Goal: Information Seeking & Learning: Check status

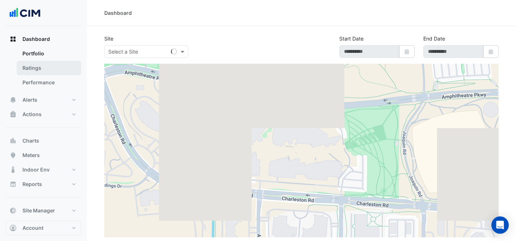
click at [46, 68] on link "Ratings" at bounding box center [49, 68] width 64 height 14
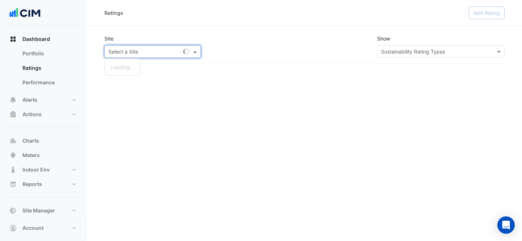
click at [154, 52] on input "text" at bounding box center [145, 52] width 74 height 8
type input "*********"
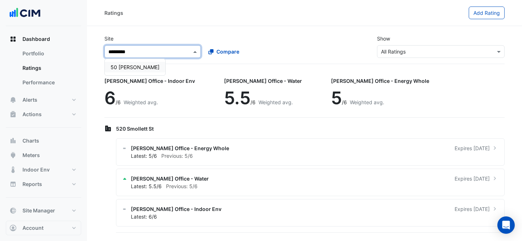
click at [141, 66] on span "50 [PERSON_NAME]" at bounding box center [134, 67] width 49 height 6
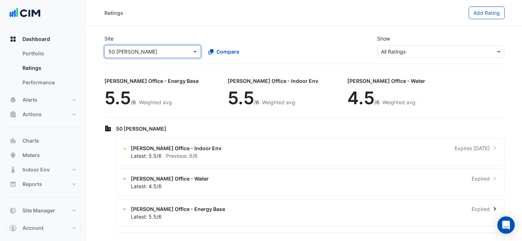
click at [216, 205] on div "NABERS Office - Energy Base Expired Latest: 5.5/6" at bounding box center [310, 213] width 388 height 28
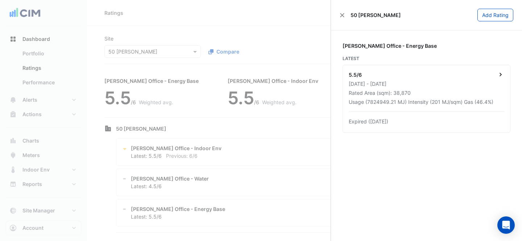
click at [426, 81] on div "27 Jun 2023 - 27 Jun 2024" at bounding box center [425, 84] width 155 height 8
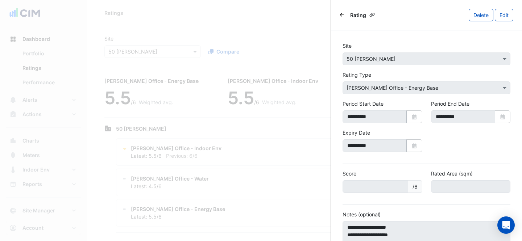
click at [343, 16] on icon "Back" at bounding box center [342, 15] width 4 height 4
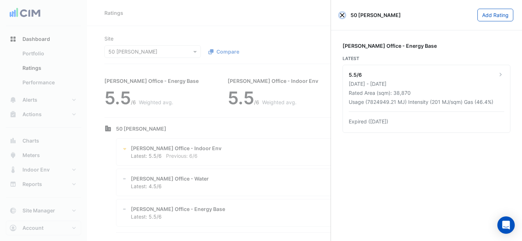
click at [343, 16] on button "Close" at bounding box center [341, 15] width 5 height 5
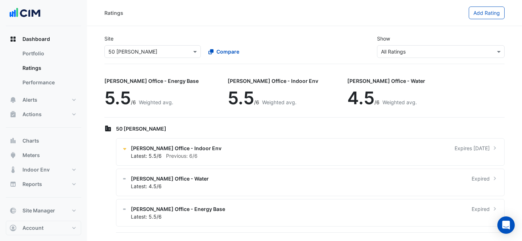
click at [131, 51] on input "text" at bounding box center [145, 52] width 74 height 8
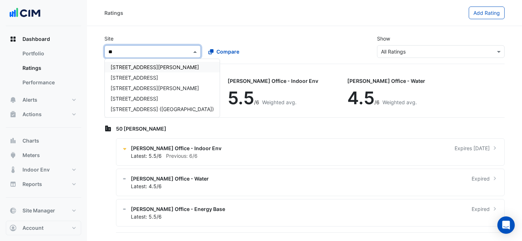
type input "***"
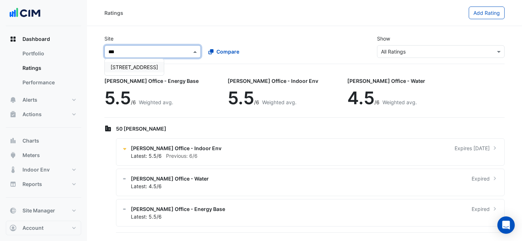
click at [136, 63] on div "[STREET_ADDRESS]" at bounding box center [134, 67] width 59 height 11
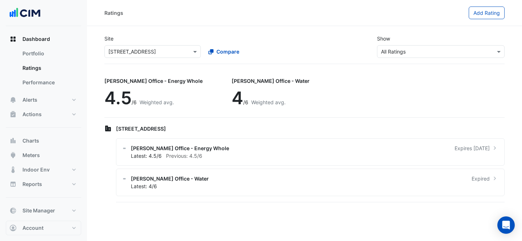
click at [281, 137] on div "134 Macquarie Street NABERS Office - Energy Whole Expires in 3 months Latest: 4…" at bounding box center [304, 164] width 400 height 80
click at [326, 156] on div "Latest: 4.5/6 Previous: 4.5/6" at bounding box center [314, 156] width 367 height 8
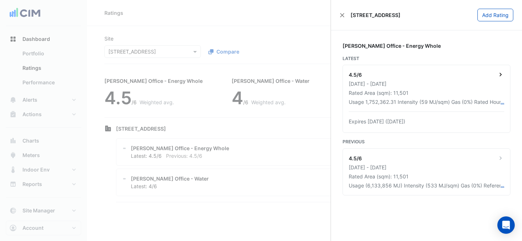
click at [453, 84] on div "01 Dec 2023 - 30 Nov 2024" at bounding box center [425, 84] width 155 height 8
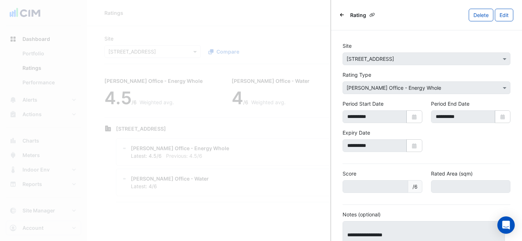
scroll to position [64, 0]
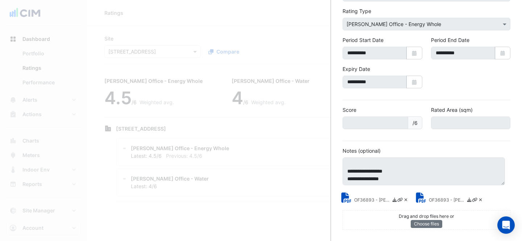
click at [273, 137] on ngb-offcanvas-backdrop at bounding box center [261, 120] width 522 height 241
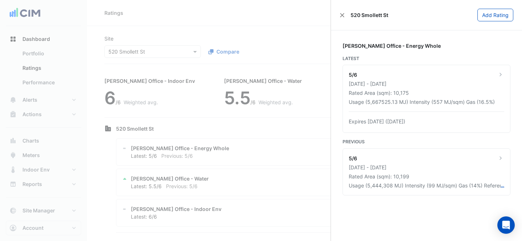
click at [142, 47] on ngb-offcanvas-backdrop at bounding box center [261, 120] width 522 height 241
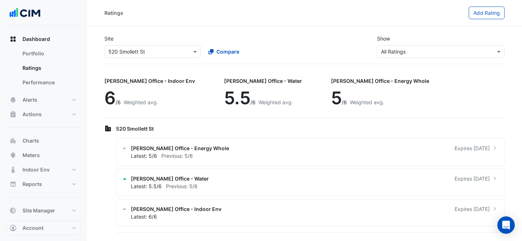
click at [142, 47] on div "Select a Site × [STREET_ADDRESS]" at bounding box center [152, 51] width 96 height 13
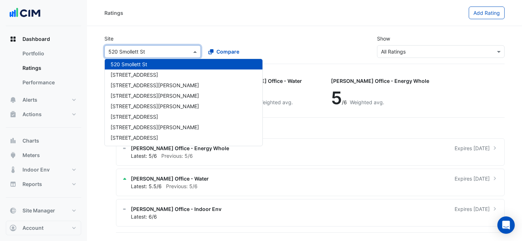
type input "*"
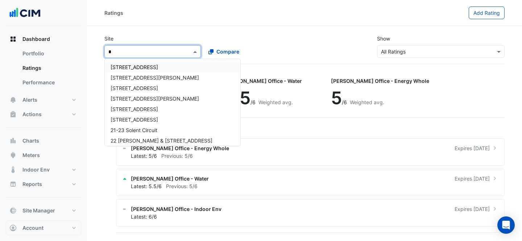
type input "**"
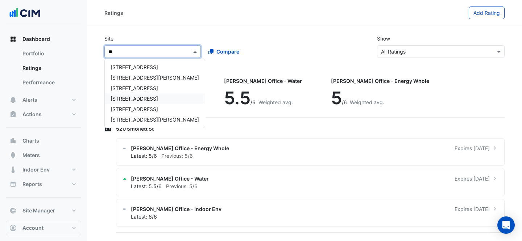
click at [137, 103] on div "[STREET_ADDRESS]" at bounding box center [155, 98] width 100 height 11
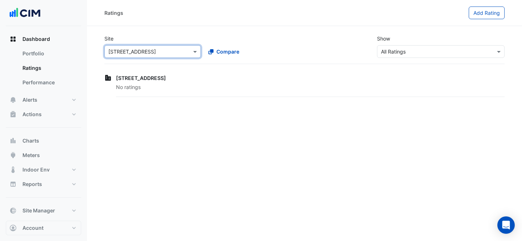
click at [152, 52] on input "text" at bounding box center [145, 52] width 74 height 8
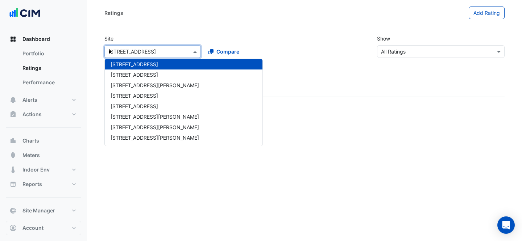
scroll to position [276, 0]
type input "**"
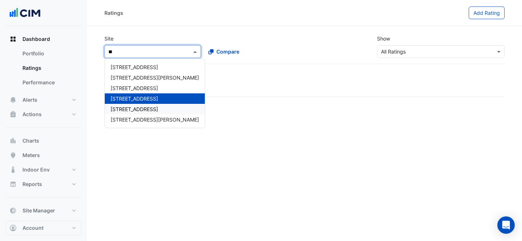
click at [143, 109] on span "[STREET_ADDRESS]" at bounding box center [133, 109] width 47 height 6
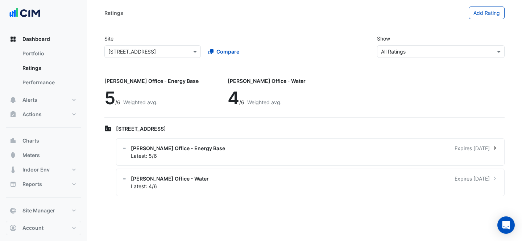
click at [313, 152] on div "Latest: 5/6" at bounding box center [314, 156] width 367 height 8
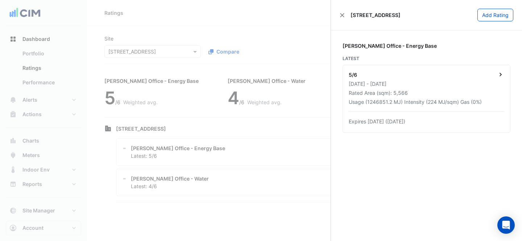
click at [462, 81] on div "[DATE] - [DATE]" at bounding box center [425, 84] width 155 height 8
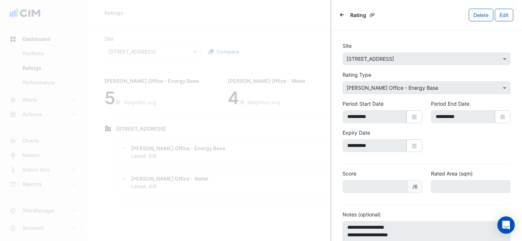
click at [341, 16] on icon "Back" at bounding box center [342, 14] width 4 height 3
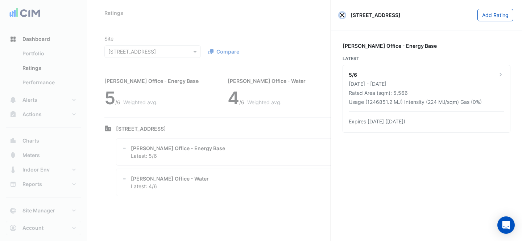
click at [343, 14] on button "Close" at bounding box center [341, 15] width 5 height 5
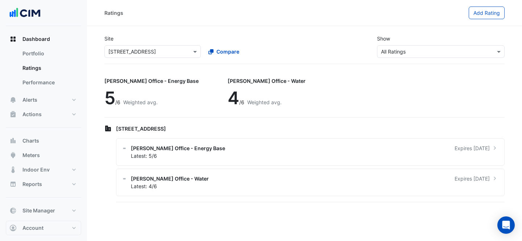
click at [266, 49] on div "Compare" at bounding box center [251, 51] width 99 height 13
click at [55, 149] on button "Meters" at bounding box center [43, 155] width 75 height 14
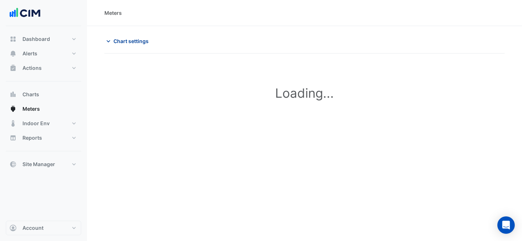
click at [122, 39] on span "Chart settings" at bounding box center [130, 41] width 35 height 8
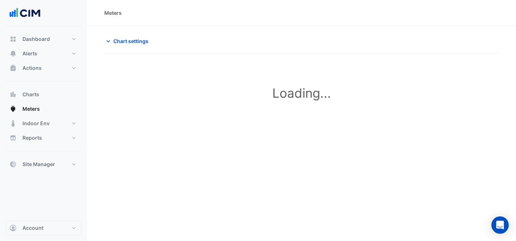
type input "**********"
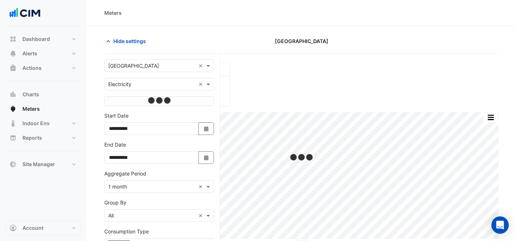
click at [162, 69] on input "text" at bounding box center [151, 66] width 87 height 8
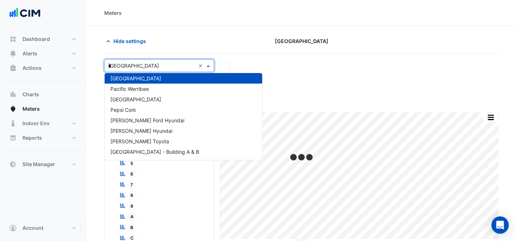
scroll to position [413, 0]
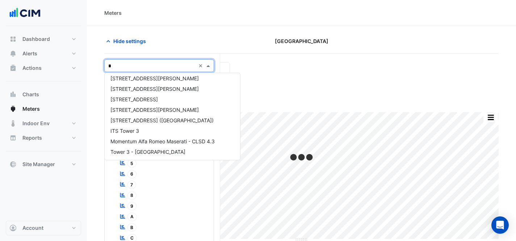
type input "**"
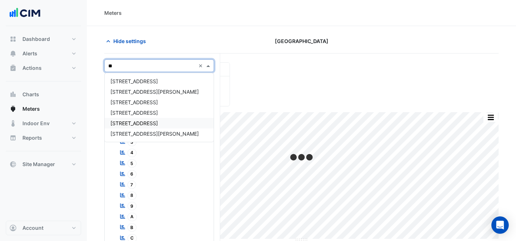
click at [142, 124] on span "[STREET_ADDRESS]" at bounding box center [133, 123] width 47 height 6
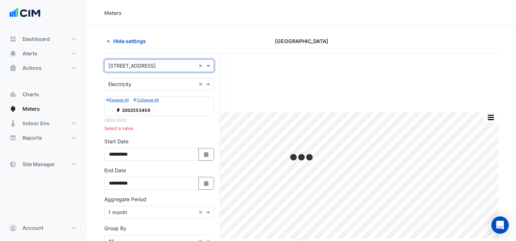
click at [146, 87] on input "text" at bounding box center [151, 85] width 87 height 8
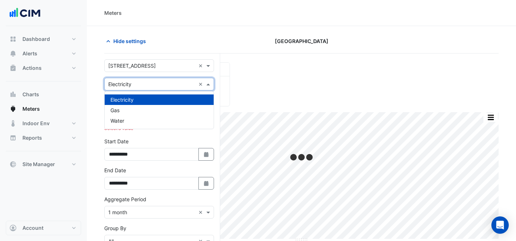
click at [149, 84] on input "text" at bounding box center [151, 85] width 87 height 8
click at [188, 53] on app-chart-meter-data "Hide settings [GEOGRAPHIC_DATA] Current Period Total ? Print Save as JPEG Save …" at bounding box center [301, 193] width 394 height 317
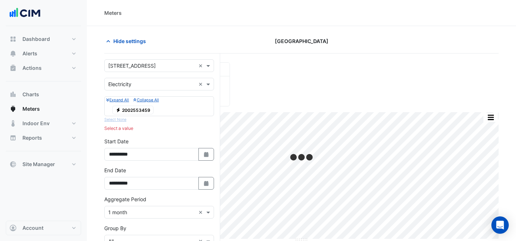
click at [149, 109] on span "Electricity 2002553459" at bounding box center [132, 110] width 41 height 9
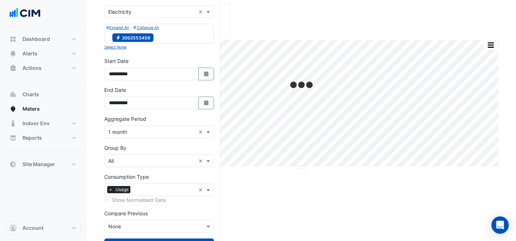
click at [155, 210] on div "Compare Previous Compare Previous × None" at bounding box center [159, 221] width 110 height 23
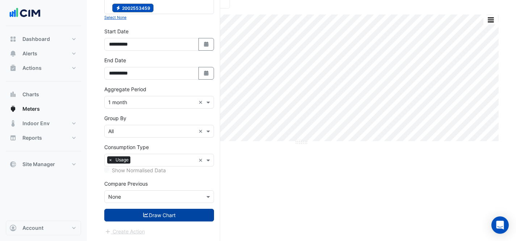
click at [170, 215] on button "Draw Chart" at bounding box center [159, 215] width 110 height 13
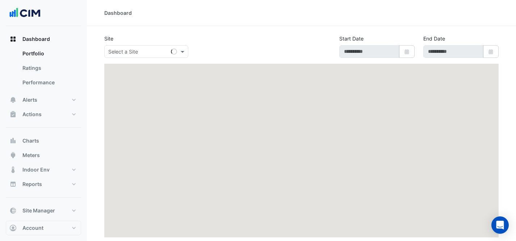
click at [128, 59] on div "Site Select a Site Start Date Select Date End Date Select Date" at bounding box center [301, 49] width 403 height 29
click at [128, 55] on div "Select a Site" at bounding box center [123, 52] width 30 height 8
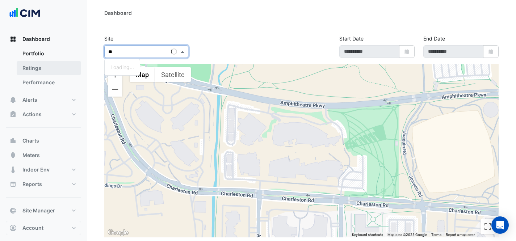
type input "**"
click at [36, 71] on link "Ratings" at bounding box center [49, 68] width 64 height 14
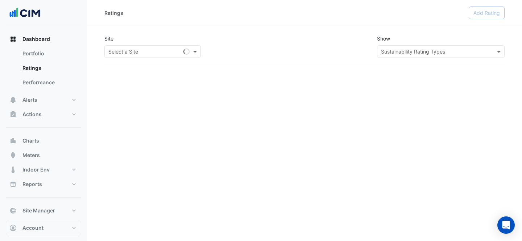
click at [155, 50] on input "text" at bounding box center [145, 52] width 74 height 8
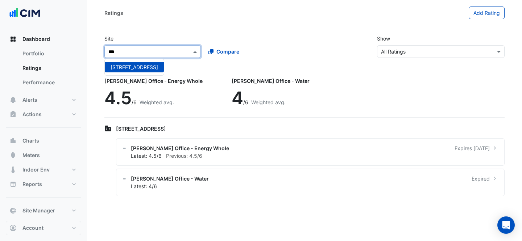
type input "***"
click at [146, 67] on span "[STREET_ADDRESS]" at bounding box center [133, 67] width 47 height 6
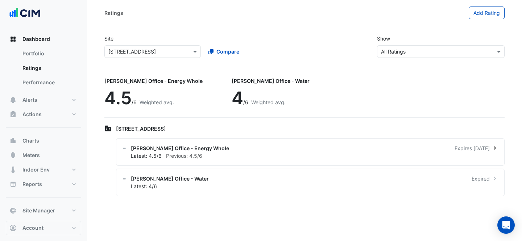
click at [196, 146] on span "[PERSON_NAME] Office - Energy Whole" at bounding box center [180, 149] width 98 height 8
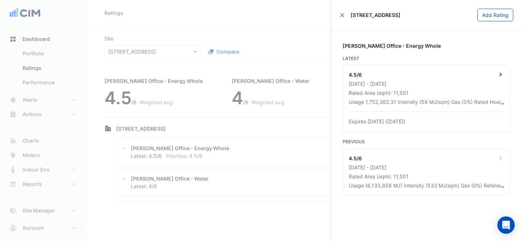
click at [439, 75] on div "4.5/6" at bounding box center [425, 75] width 155 height 9
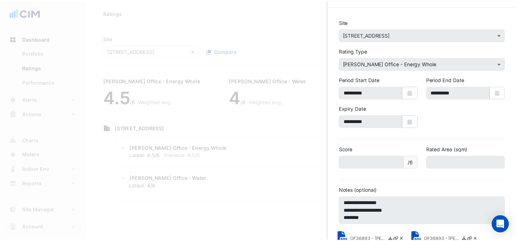
scroll to position [64, 0]
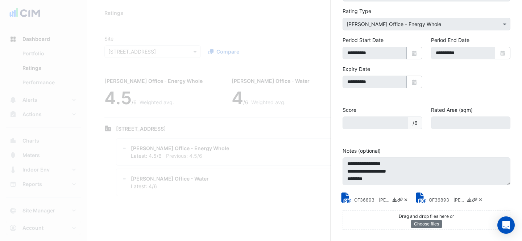
click at [434, 194] on div "OF36893 - NABERS Energy Rating Certificate.pdf" at bounding box center [450, 199] width 75 height 12
click at [438, 201] on small "OF36893 - NABERS Energy Rating Certificate.pdf" at bounding box center [446, 201] width 36 height 8
click at [378, 197] on small "OF36893 - NABERS Energy Rating Report.pdf" at bounding box center [372, 201] width 36 height 8
click at [298, 21] on ngb-offcanvas-backdrop at bounding box center [261, 120] width 522 height 241
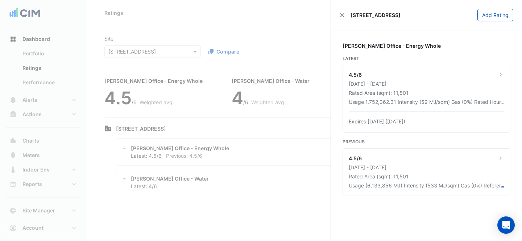
click at [298, 21] on ngb-offcanvas-backdrop at bounding box center [261, 120] width 522 height 241
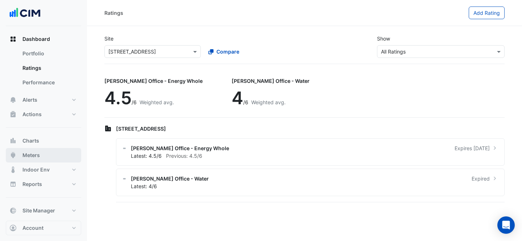
click at [28, 153] on span "Meters" at bounding box center [30, 155] width 17 height 7
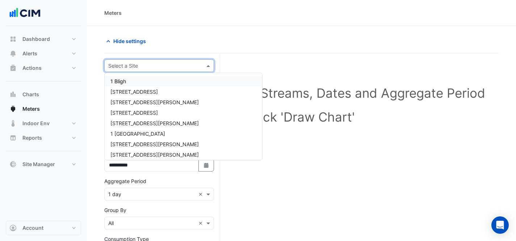
click at [149, 67] on input "text" at bounding box center [151, 66] width 87 height 8
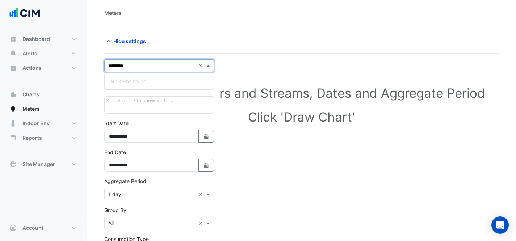
type input "*******"
click at [161, 78] on div "Marrickville Metro" at bounding box center [159, 81] width 109 height 11
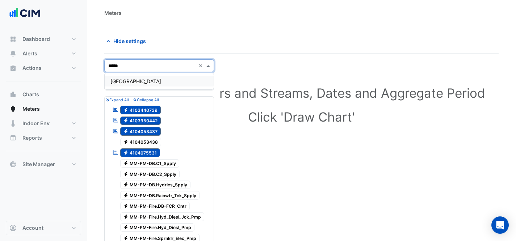
type input "******"
click at [178, 89] on div "[GEOGRAPHIC_DATA]" at bounding box center [159, 81] width 109 height 16
click at [176, 84] on div "[GEOGRAPHIC_DATA]" at bounding box center [159, 81] width 109 height 11
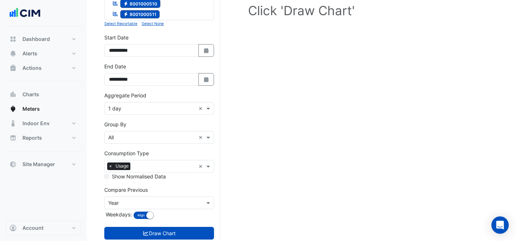
scroll to position [108, 0]
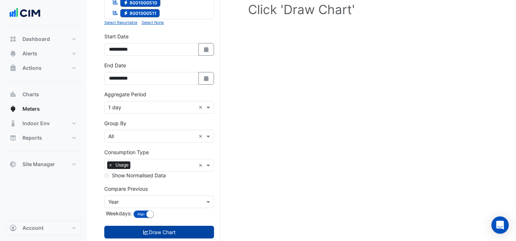
click at [167, 229] on button "Draw Chart" at bounding box center [159, 232] width 110 height 13
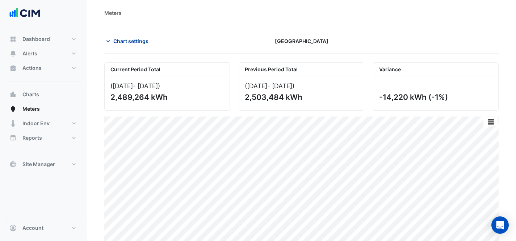
click at [132, 39] on span "Chart settings" at bounding box center [130, 41] width 35 height 8
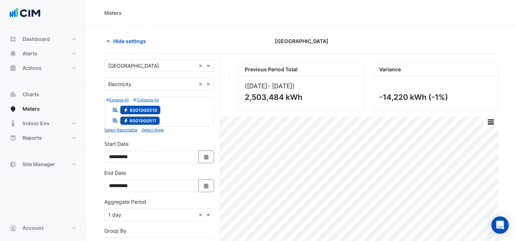
click at [115, 111] on icon "Reportable" at bounding box center [115, 109] width 7 height 5
click at [135, 120] on span "Electricity 8001000511" at bounding box center [140, 121] width 40 height 9
click at [207, 161] on button "Select Date" at bounding box center [206, 157] width 16 height 13
select select "*"
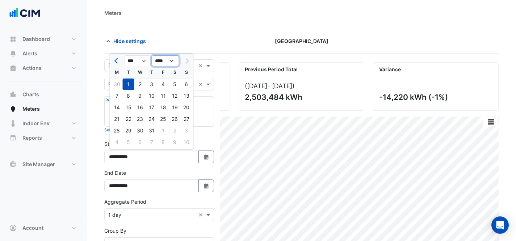
click at [163, 64] on select "**** **** **** **** **** **** **** **** **** **** ****" at bounding box center [166, 60] width 28 height 11
select select "****"
click at [174, 86] on div "1" at bounding box center [175, 85] width 12 height 12
type input "**********"
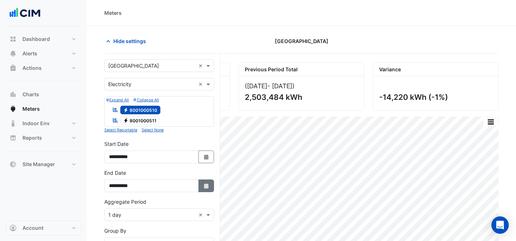
click at [204, 187] on icon "button" at bounding box center [206, 186] width 4 height 5
select select "*"
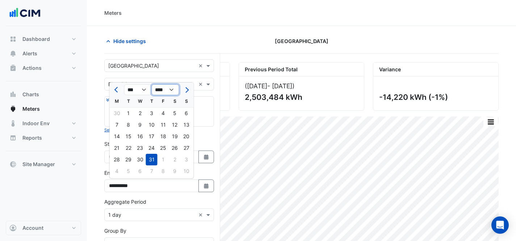
click at [161, 90] on select "**** **** **** **** **** **** **** **** **** **** **** **** ****" at bounding box center [166, 89] width 28 height 11
select select "****"
click at [143, 90] on select "*** *** *** *** *** *** *** *** *** *** *** ***" at bounding box center [138, 89] width 28 height 11
select select "*"
click at [188, 161] on div "30" at bounding box center [187, 160] width 12 height 12
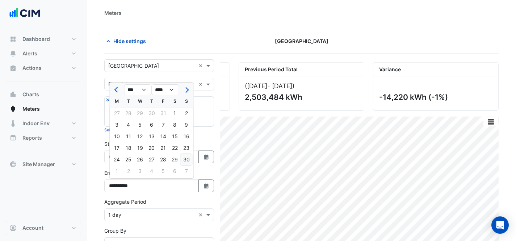
type input "**********"
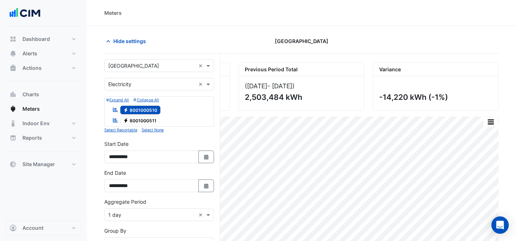
scroll to position [125, 0]
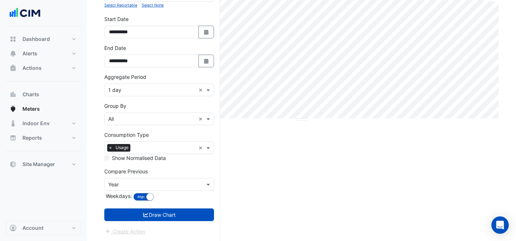
click at [155, 89] on input "text" at bounding box center [151, 91] width 87 height 8
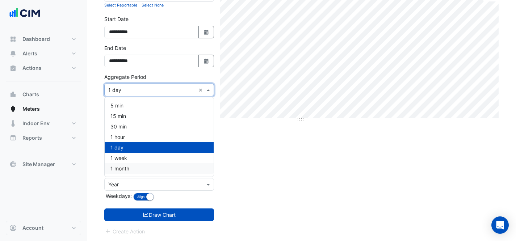
click at [155, 171] on div "1 month" at bounding box center [159, 168] width 109 height 11
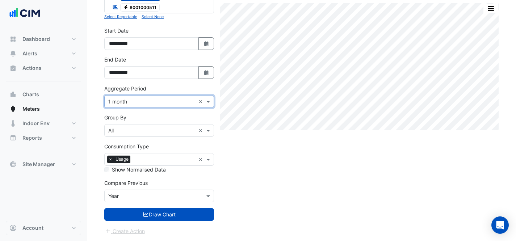
scroll to position [113, 0]
click at [174, 205] on form "**********" at bounding box center [159, 90] width 110 height 289
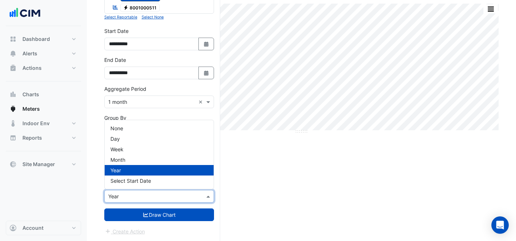
click at [172, 197] on input "text" at bounding box center [151, 197] width 87 height 8
click at [149, 133] on div "None" at bounding box center [159, 128] width 109 height 11
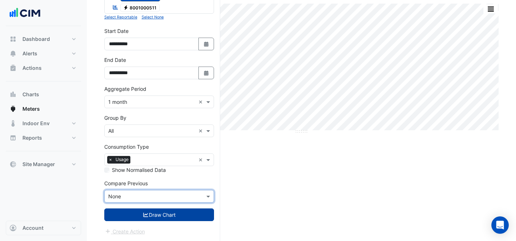
click at [158, 221] on button "Draw Chart" at bounding box center [159, 215] width 110 height 13
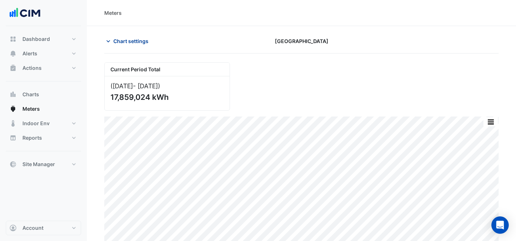
click at [139, 41] on span "Chart settings" at bounding box center [130, 41] width 35 height 8
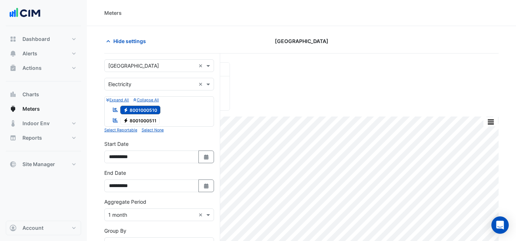
click at [129, 106] on span "Electricity 8001000510" at bounding box center [140, 110] width 41 height 9
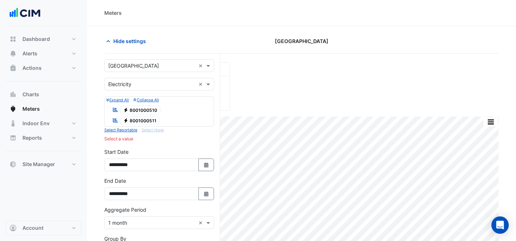
click at [131, 118] on span "Electricity 8001000511" at bounding box center [140, 121] width 40 height 9
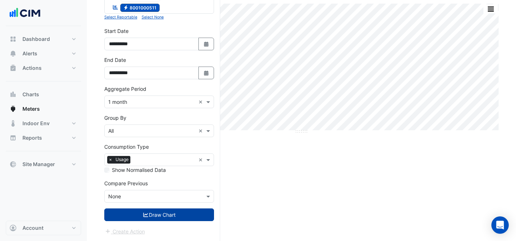
click at [158, 218] on button "Draw Chart" at bounding box center [159, 215] width 110 height 13
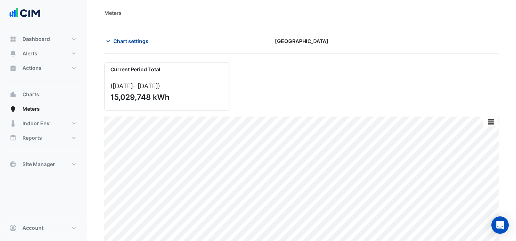
click at [133, 41] on span "Chart settings" at bounding box center [130, 41] width 35 height 8
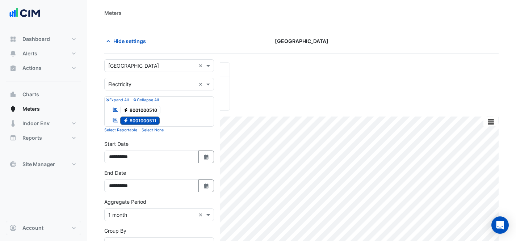
click at [148, 112] on span "Electricity 8001000510" at bounding box center [140, 110] width 41 height 9
